Goal: Task Accomplishment & Management: Manage account settings

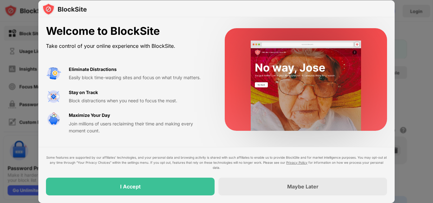
click at [235, 183] on div "Maybe Later" at bounding box center [302, 187] width 169 height 18
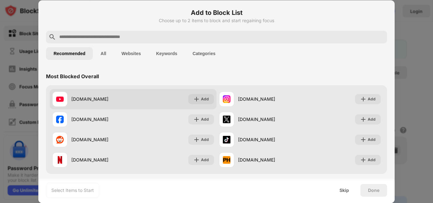
click at [154, 96] on div "youtube.com Add" at bounding box center [133, 99] width 167 height 20
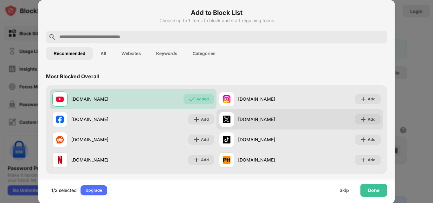
click at [233, 110] on div "x.com Add" at bounding box center [299, 119] width 167 height 20
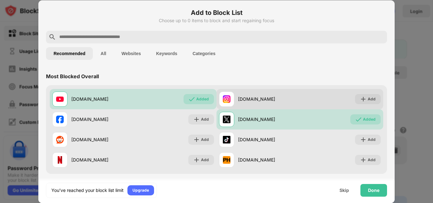
click at [253, 101] on div "instagram.com" at bounding box center [269, 99] width 62 height 7
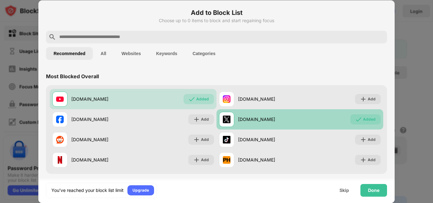
click at [358, 117] on div "Added" at bounding box center [365, 119] width 30 height 10
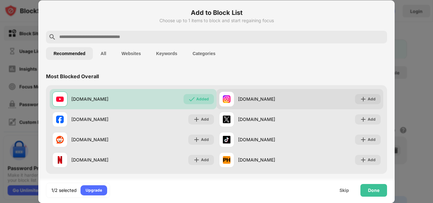
click at [319, 100] on div "instagram.com Add" at bounding box center [299, 99] width 167 height 20
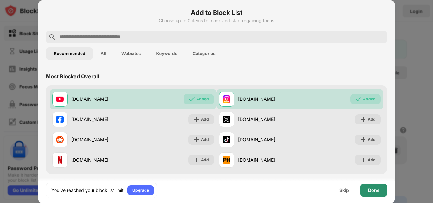
click at [365, 191] on div "Done" at bounding box center [373, 190] width 27 height 13
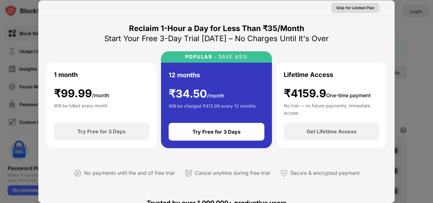
click at [352, 5] on div "Skip for Limited Plan" at bounding box center [355, 8] width 38 height 6
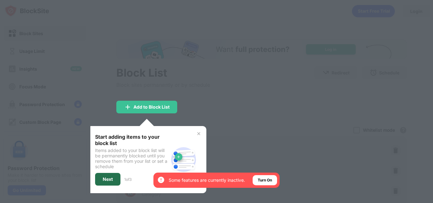
click at [106, 184] on div "Next" at bounding box center [107, 179] width 25 height 13
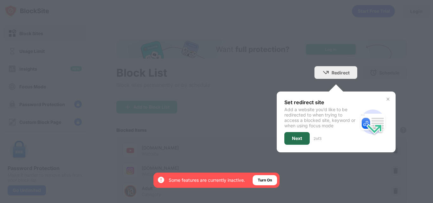
click at [293, 139] on div "Next" at bounding box center [297, 138] width 10 height 5
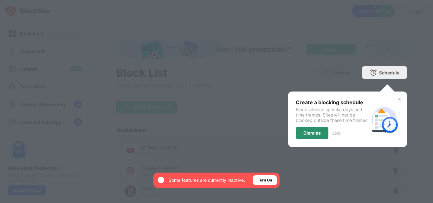
click at [296, 134] on div "Dismiss" at bounding box center [312, 133] width 33 height 13
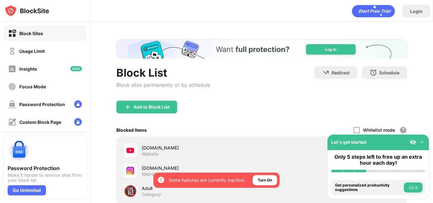
click at [293, 134] on div "Blocked Items Whitelist mode Block all websites except for those in your whitel…" at bounding box center [261, 130] width 291 height 13
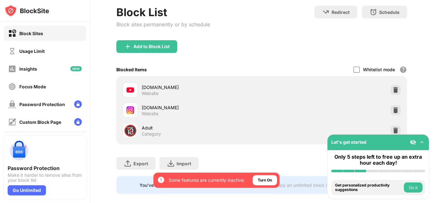
scroll to position [68, 0]
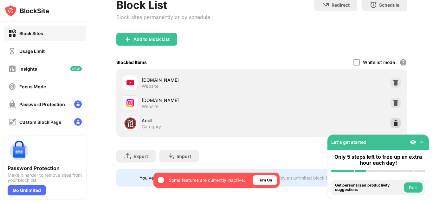
click at [392, 125] on img at bounding box center [395, 123] width 6 height 6
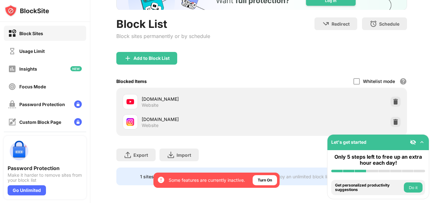
scroll to position [54, 0]
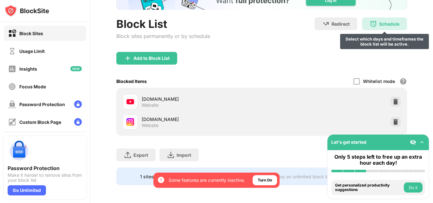
click at [370, 24] on div "Schedule Select which days and timeframes the block list will be active." at bounding box center [384, 23] width 45 height 13
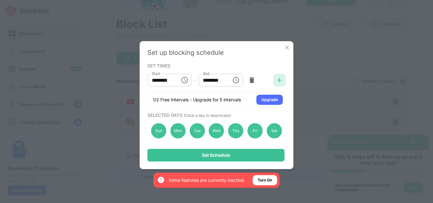
click at [274, 80] on div at bounding box center [279, 80] width 13 height 13
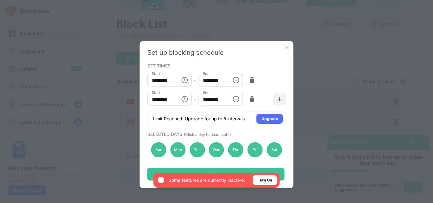
scroll to position [0, 0]
click at [180, 95] on button "Choose time, selected time is 10:00 AM" at bounding box center [184, 99] width 13 height 13
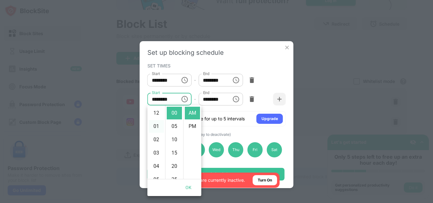
click at [154, 122] on li "01" at bounding box center [156, 126] width 15 height 13
type input "********"
click at [235, 101] on icon "Choose time, selected time is 1:00 PM" at bounding box center [236, 99] width 8 height 8
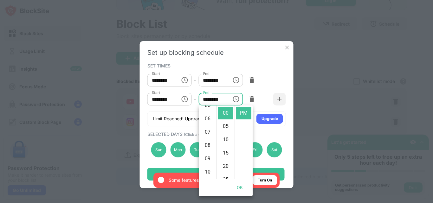
scroll to position [79, 0]
click at [204, 168] on li "10" at bounding box center [207, 167] width 15 height 13
type input "********"
click at [178, 173] on div "By opting in, you ensure access to all the features and benefits that rely on t…" at bounding box center [216, 180] width 126 height 15
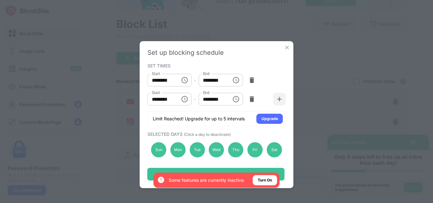
click at [172, 175] on div "By opting in, you ensure access to all the features and benefits that rely on t…" at bounding box center [216, 180] width 126 height 15
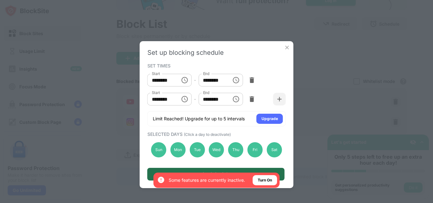
click at [166, 169] on div "Set Schedule" at bounding box center [215, 174] width 137 height 13
